Goal: Information Seeking & Learning: Learn about a topic

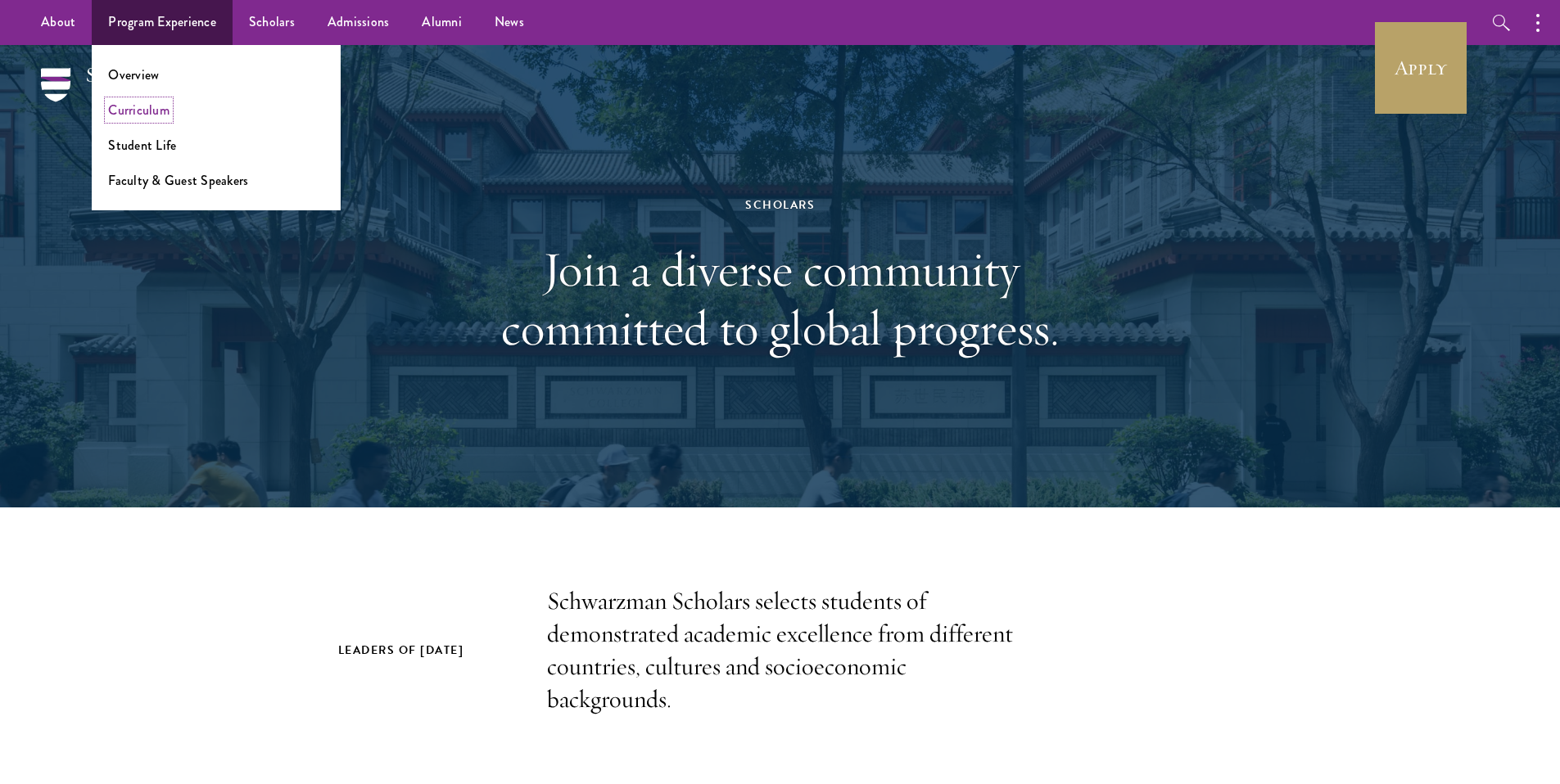
click at [153, 112] on link "Curriculum" at bounding box center [139, 109] width 62 height 19
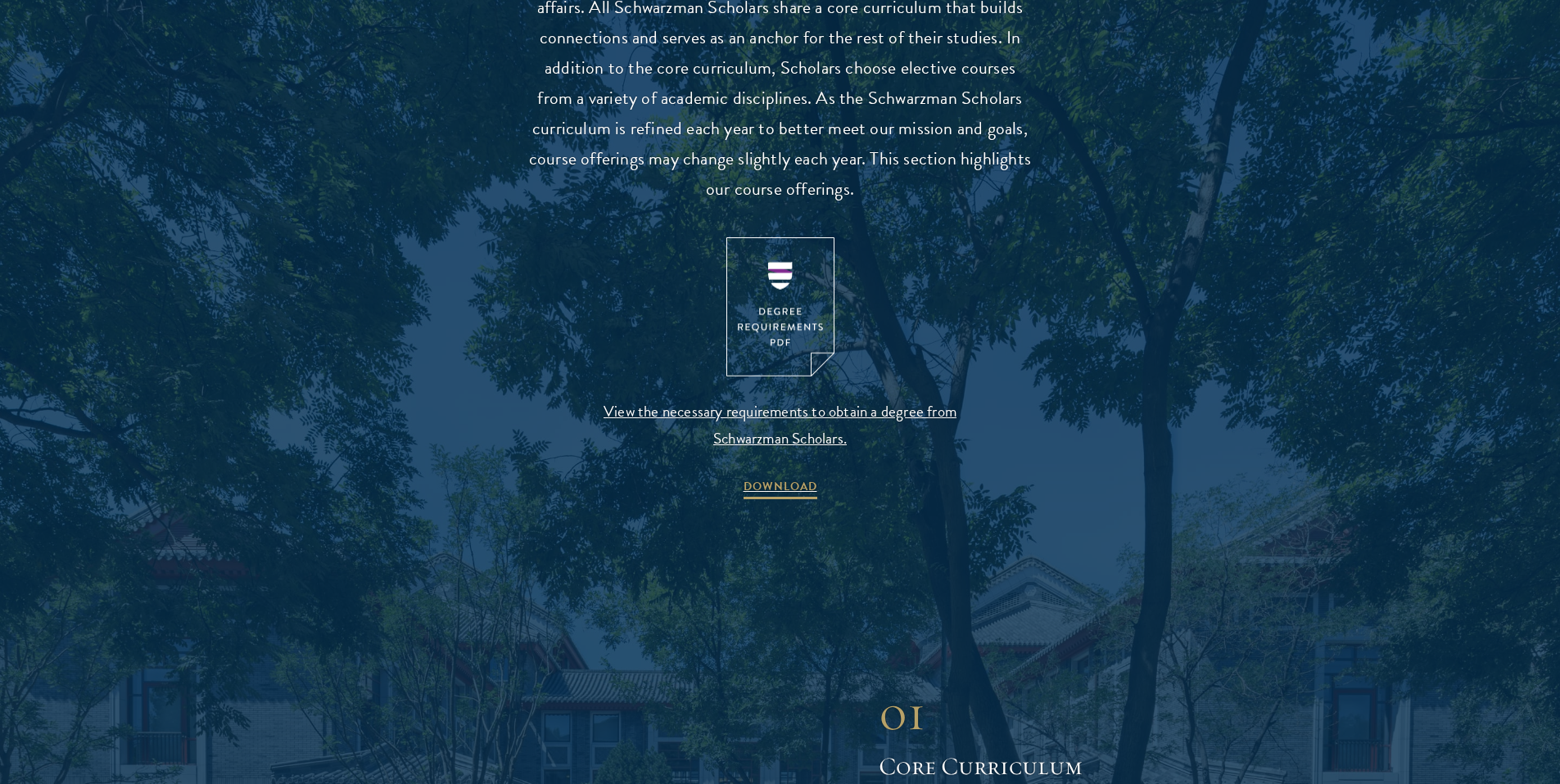
scroll to position [1617, 0]
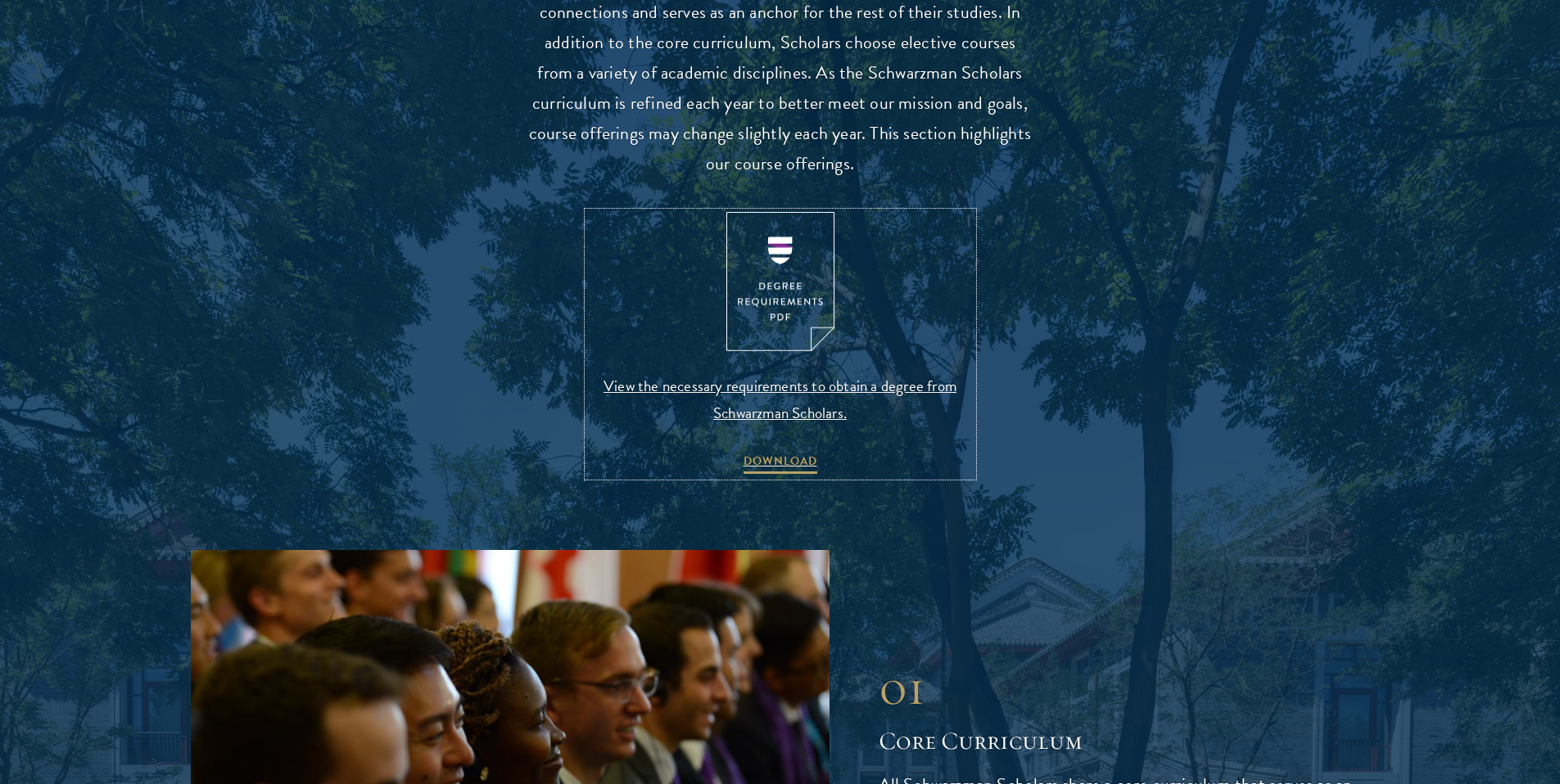
click at [658, 372] on span "View the necessary requirements to obtain a degree from Schwarzman Scholars." at bounding box center [780, 399] width 385 height 54
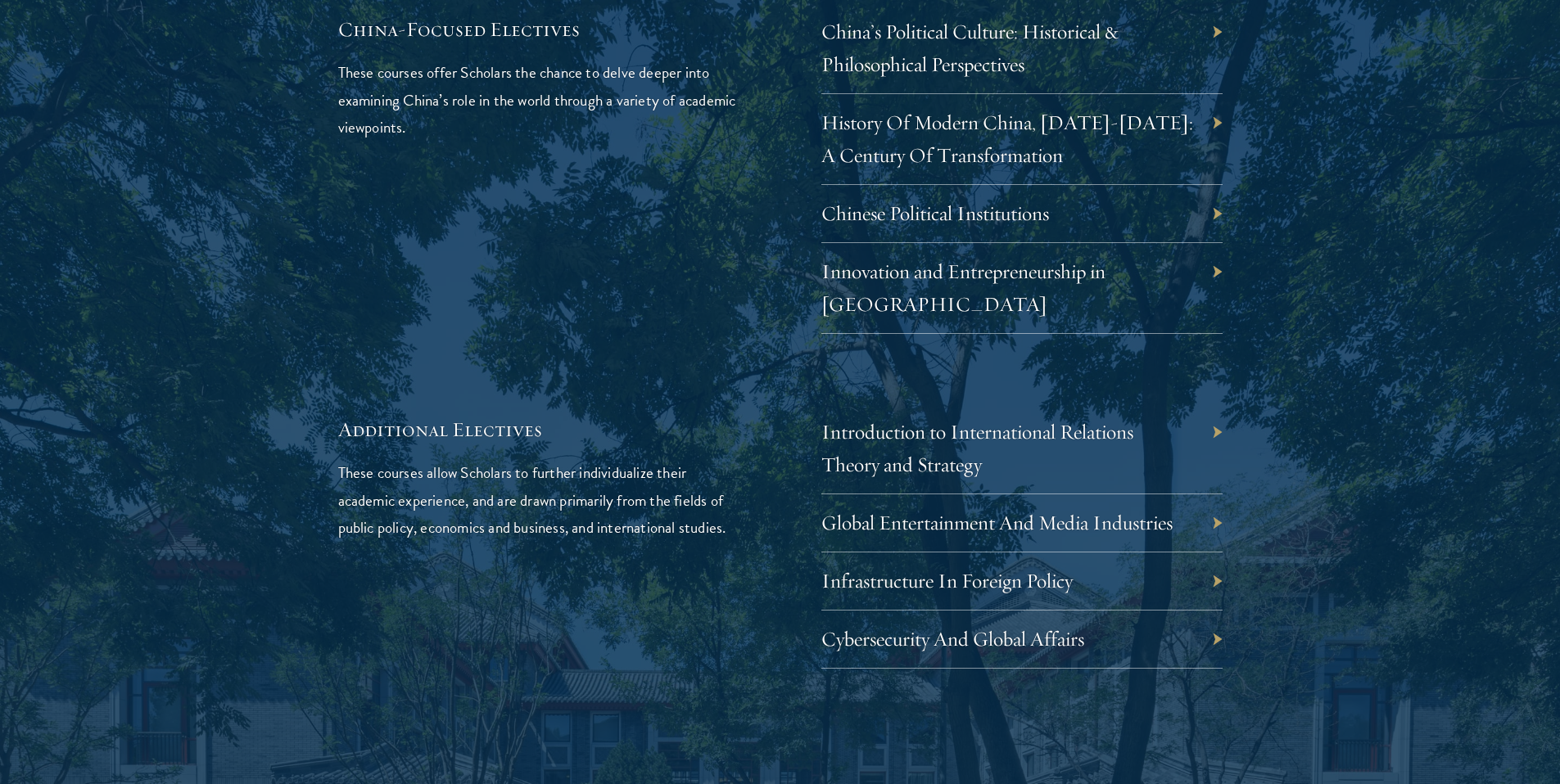
scroll to position [4835, 0]
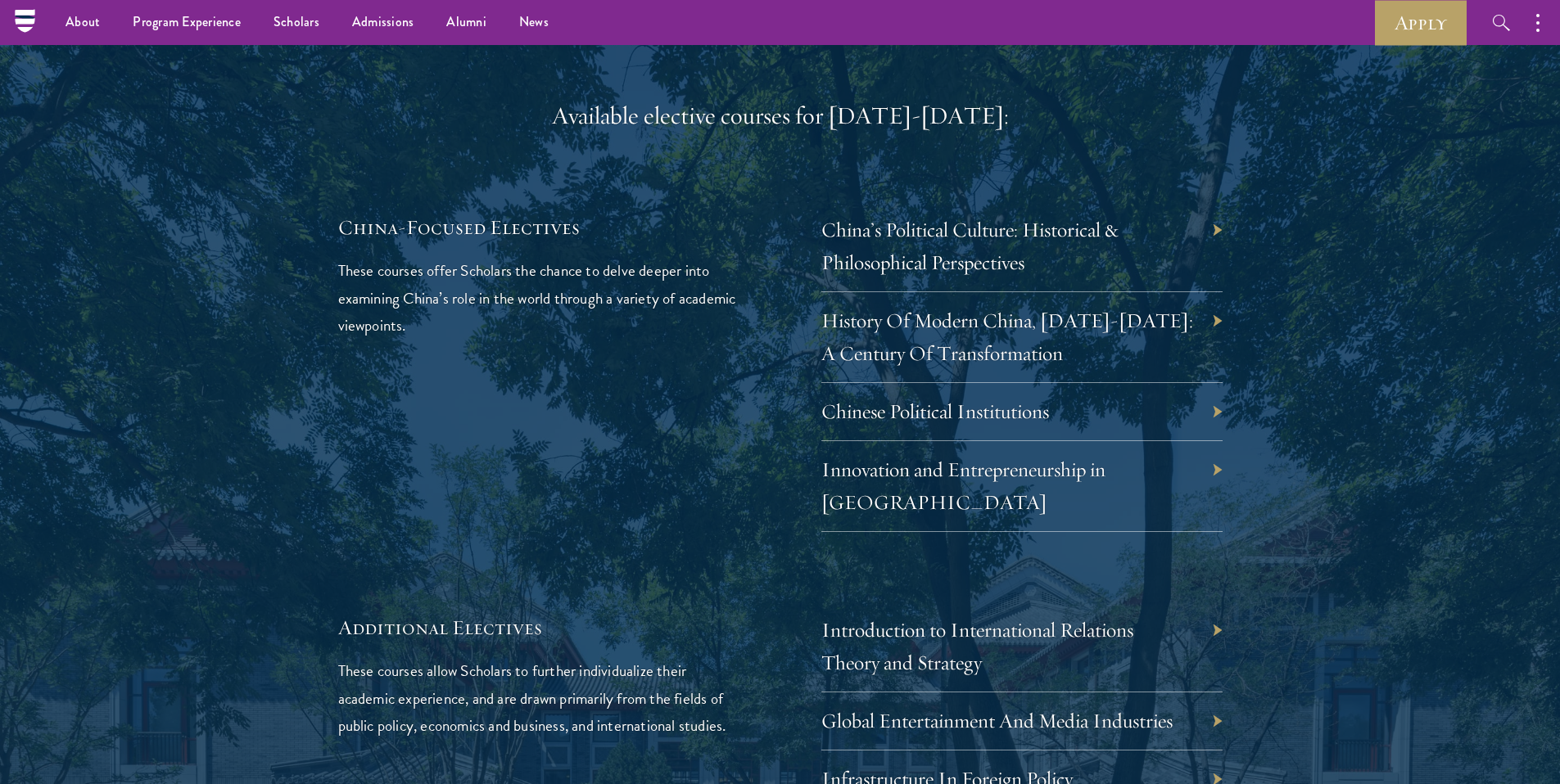
click at [1136, 325] on div "History Of Modern China, 1911-2011: A Century Of Transformation" at bounding box center [1022, 337] width 401 height 91
click at [1131, 308] on link "History Of Modern China, 1911-2011: A Century Of Transformation" at bounding box center [1019, 337] width 371 height 58
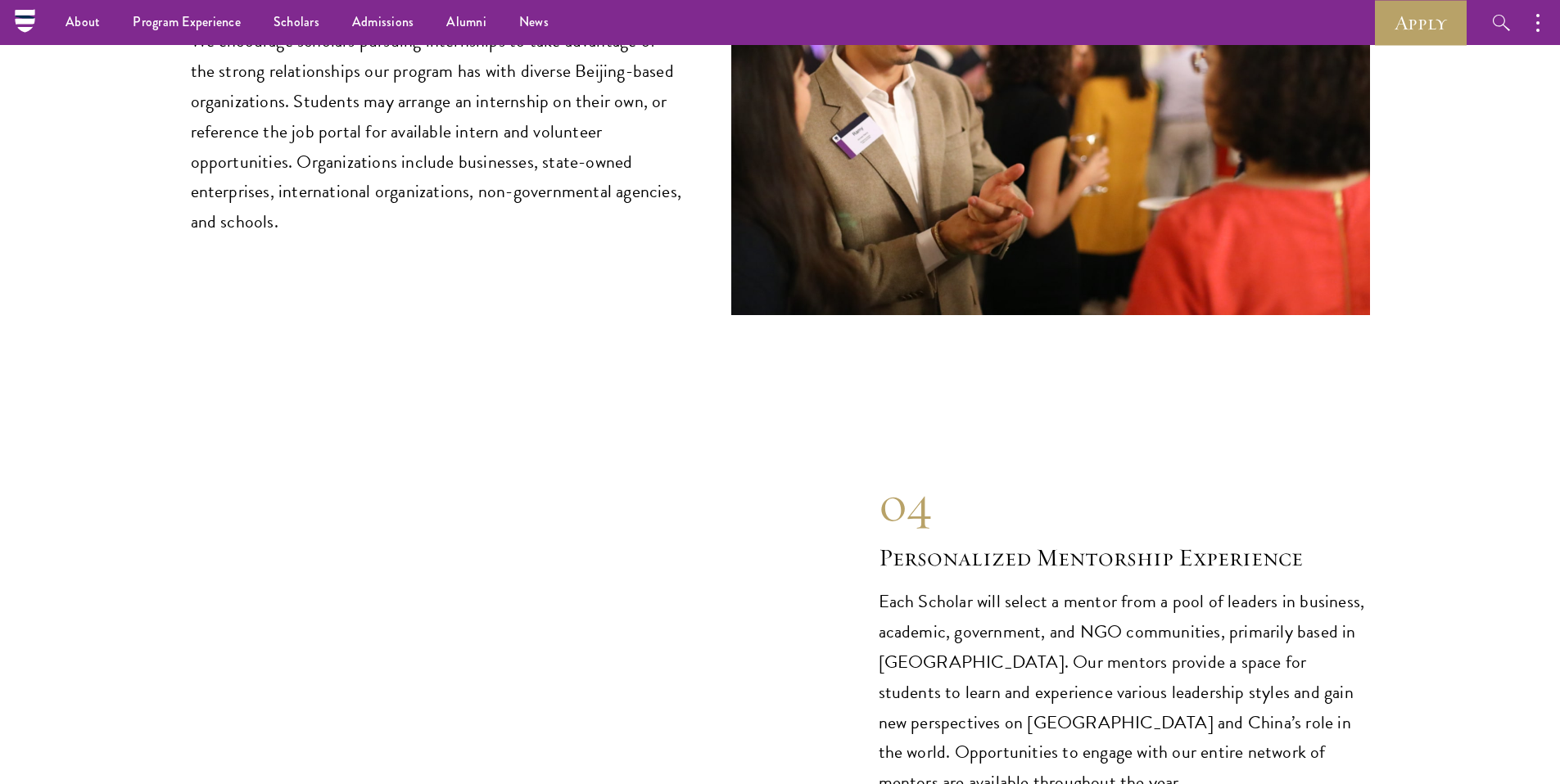
scroll to position [8361, 0]
